Goal: Task Accomplishment & Management: Use online tool/utility

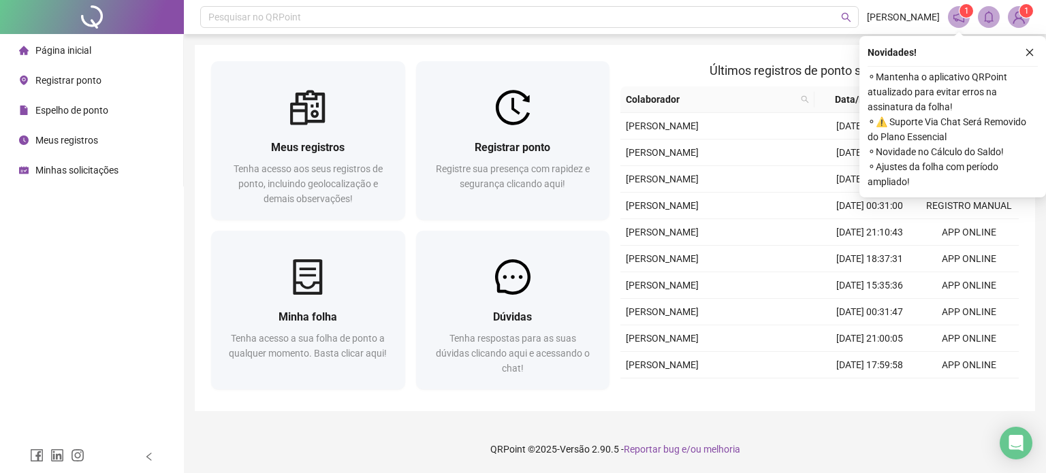
click at [576, 136] on div "Registrar ponto Registre sua presença com rapidez e segurança clicando aqui!" at bounding box center [513, 172] width 194 height 95
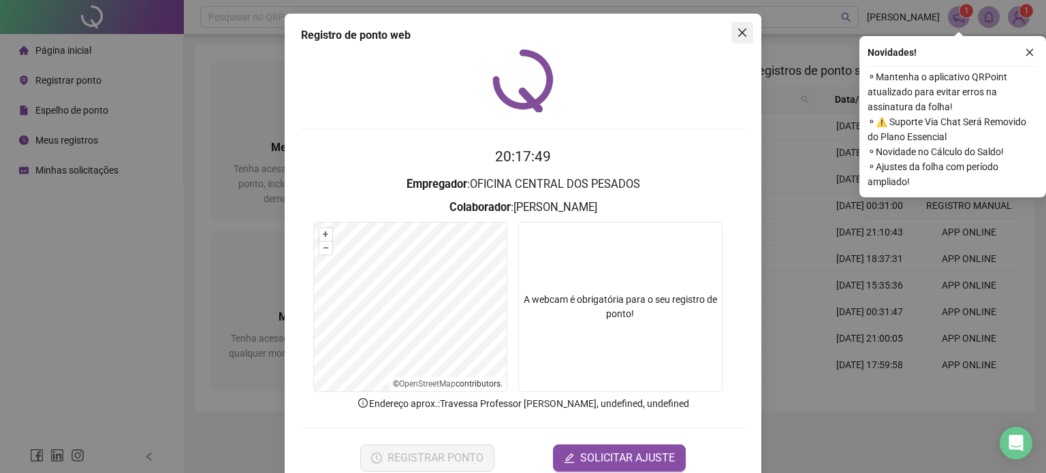
click at [737, 33] on icon "close" at bounding box center [742, 32] width 11 height 11
